Goal: Transaction & Acquisition: Book appointment/travel/reservation

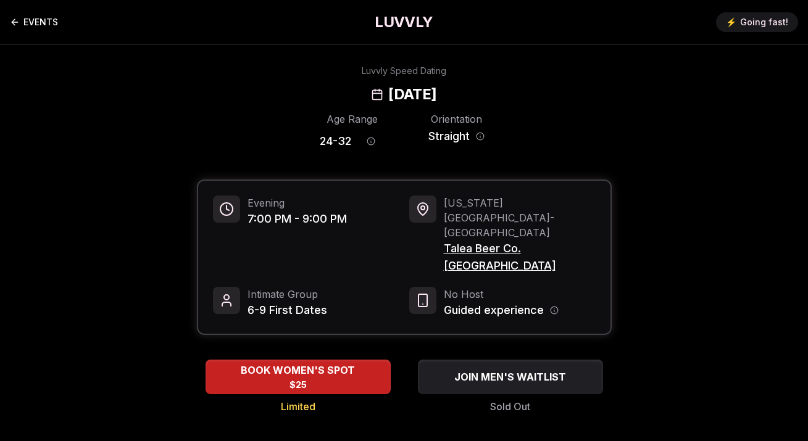
click at [36, 29] on link "EVENTS" at bounding box center [34, 22] width 48 height 25
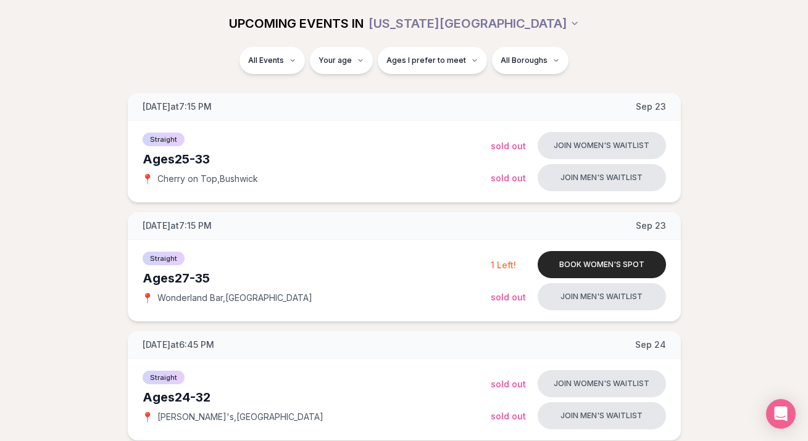
scroll to position [287, 0]
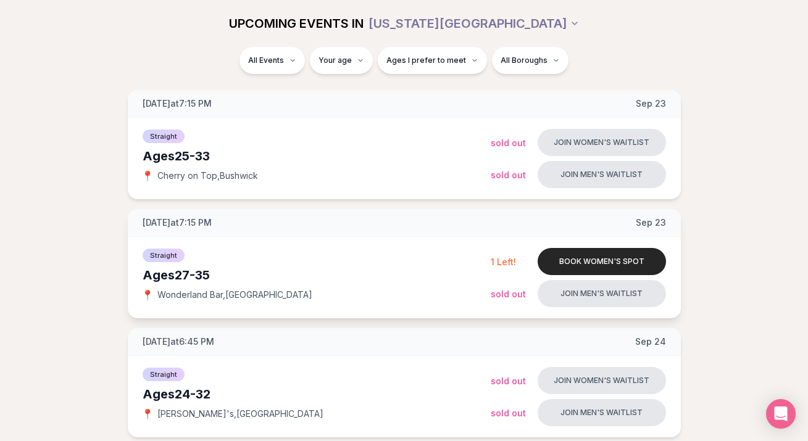
click at [196, 295] on span "[GEOGRAPHIC_DATA] , [GEOGRAPHIC_DATA]" at bounding box center [234, 295] width 155 height 12
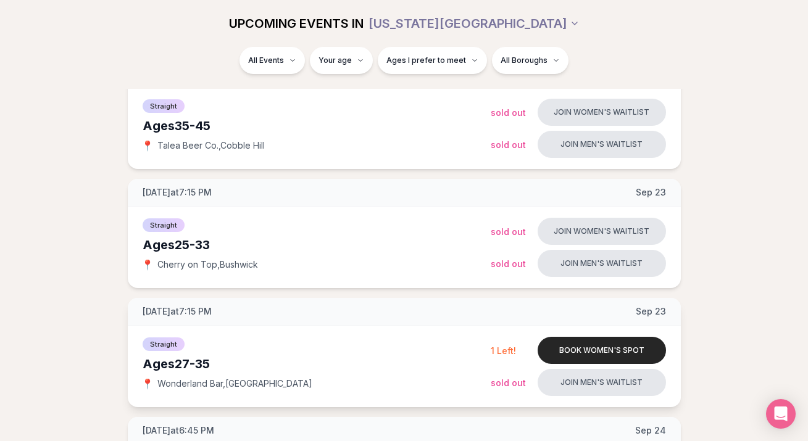
scroll to position [238, 0]
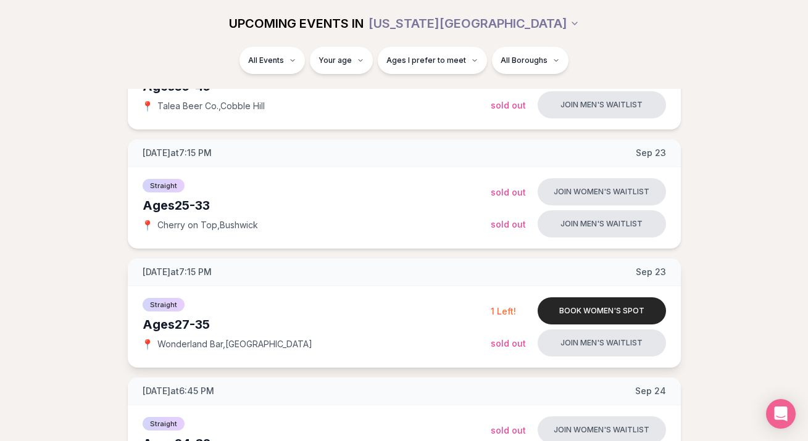
click at [206, 273] on span "[DATE] at 7:15 PM" at bounding box center [177, 272] width 69 height 12
click at [178, 326] on div "Ages [DEMOGRAPHIC_DATA]" at bounding box center [317, 324] width 348 height 17
click at [189, 341] on span "[GEOGRAPHIC_DATA] , [GEOGRAPHIC_DATA]" at bounding box center [234, 344] width 155 height 12
click at [598, 312] on button "Book women's spot" at bounding box center [602, 311] width 128 height 27
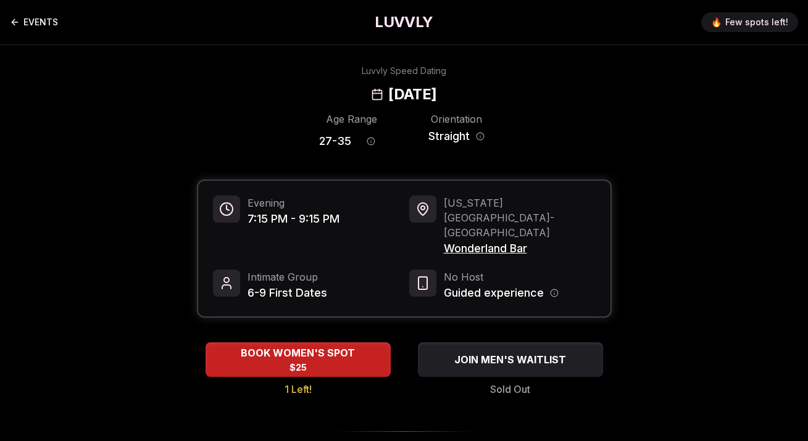
click at [25, 17] on link "EVENTS" at bounding box center [34, 22] width 48 height 25
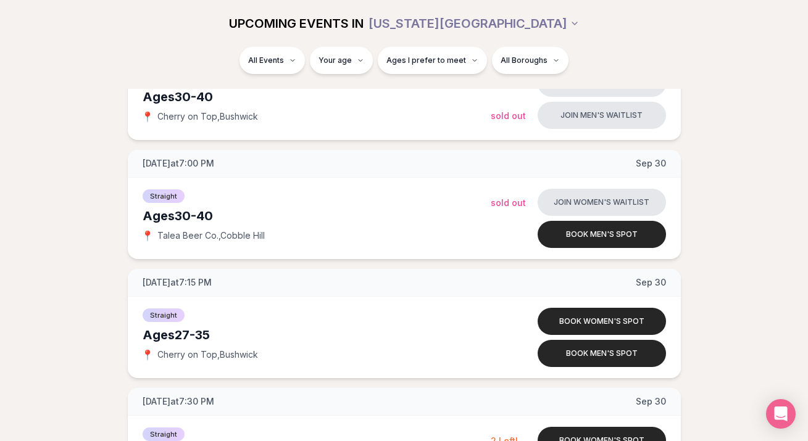
scroll to position [1194, 0]
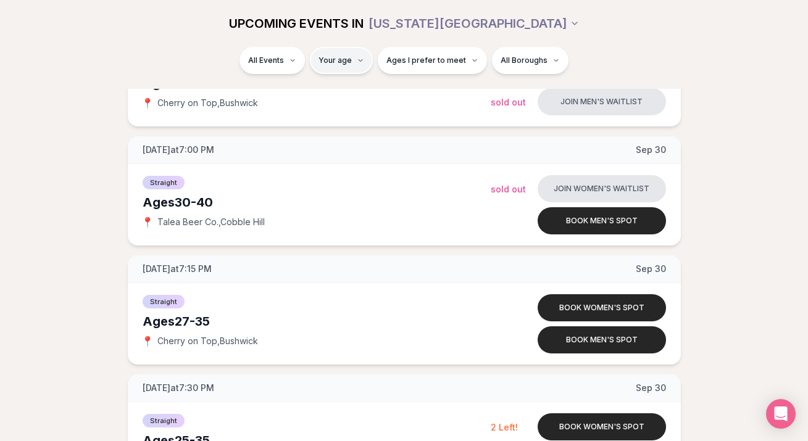
type input "**"
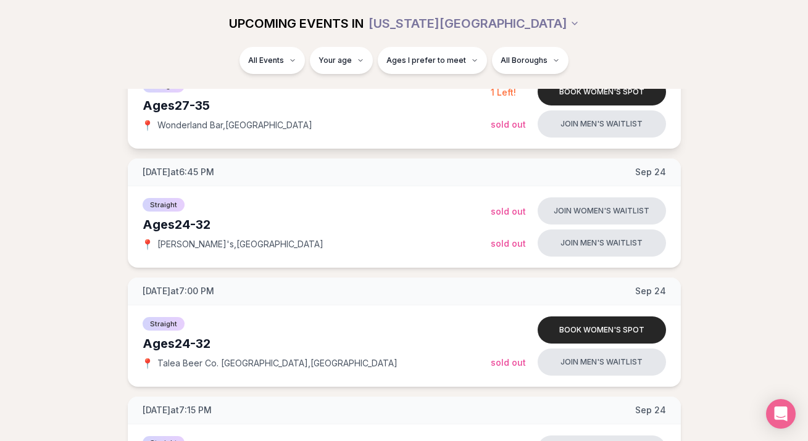
scroll to position [567, 0]
